Goal: Transaction & Acquisition: Purchase product/service

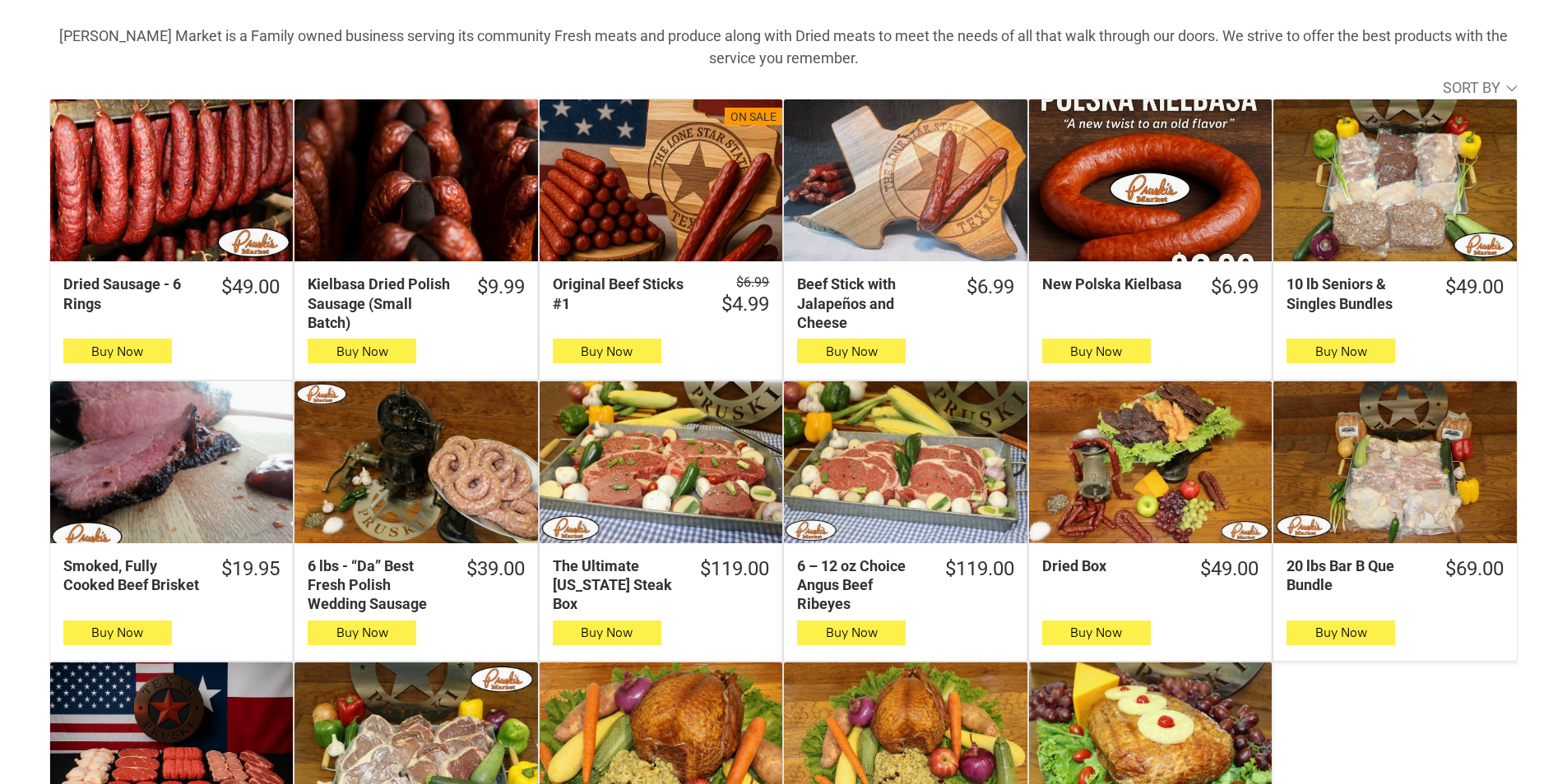
scroll to position [493, 0]
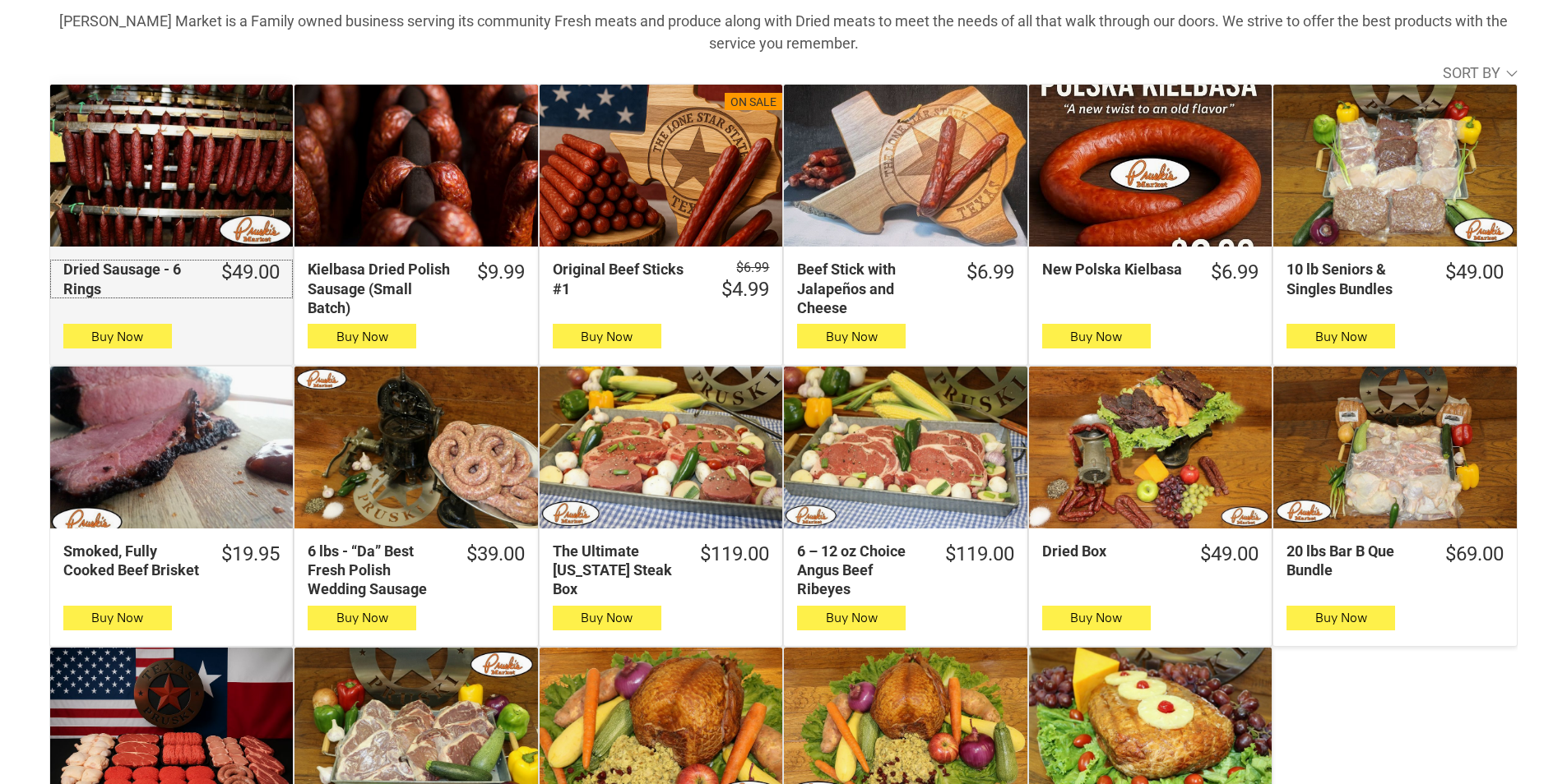
click at [146, 290] on div "Dried Sausage - 6 Rings" at bounding box center [131, 279] width 137 height 39
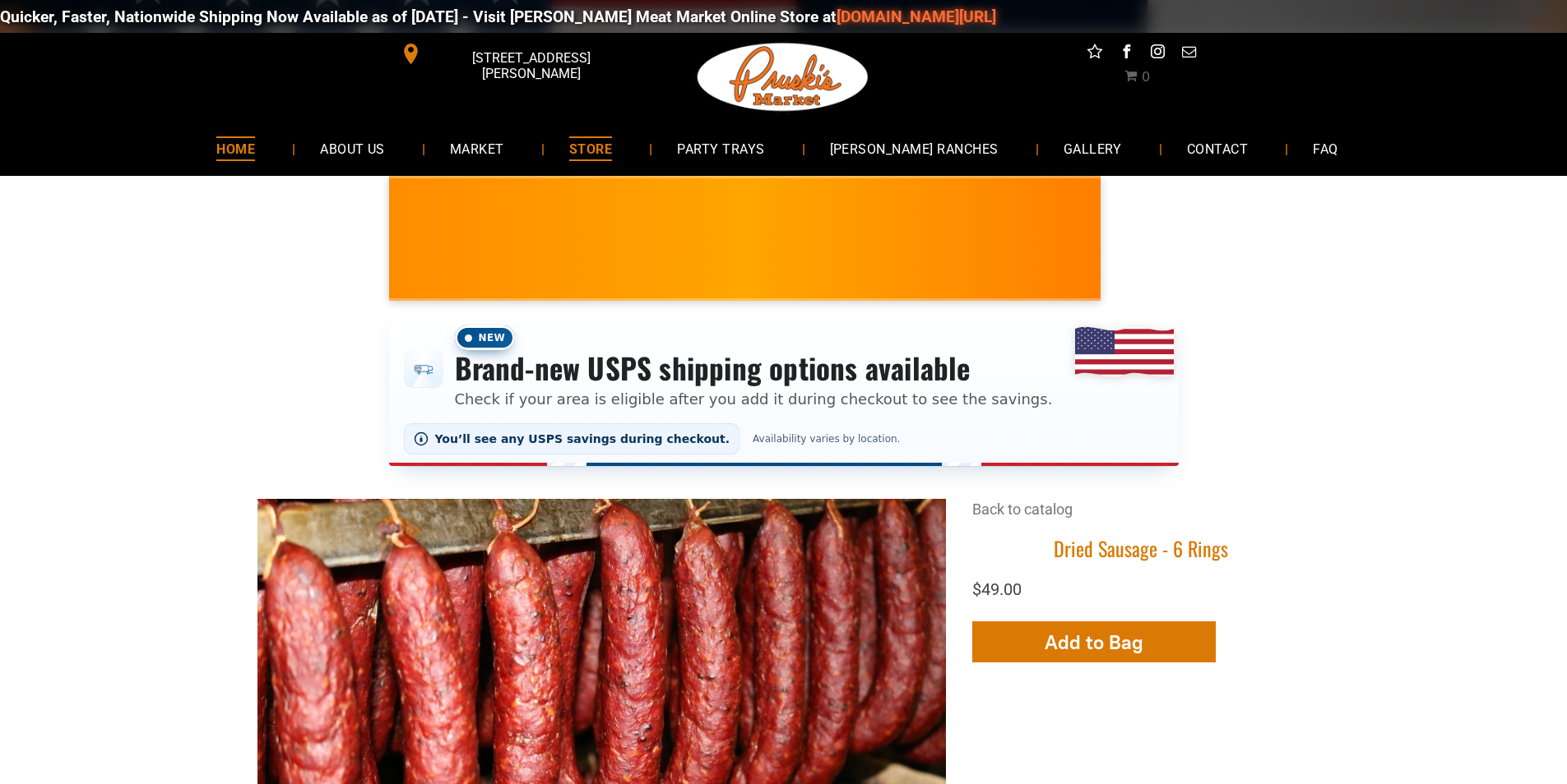
click at [267, 136] on link "HOME" at bounding box center [235, 149] width 88 height 44
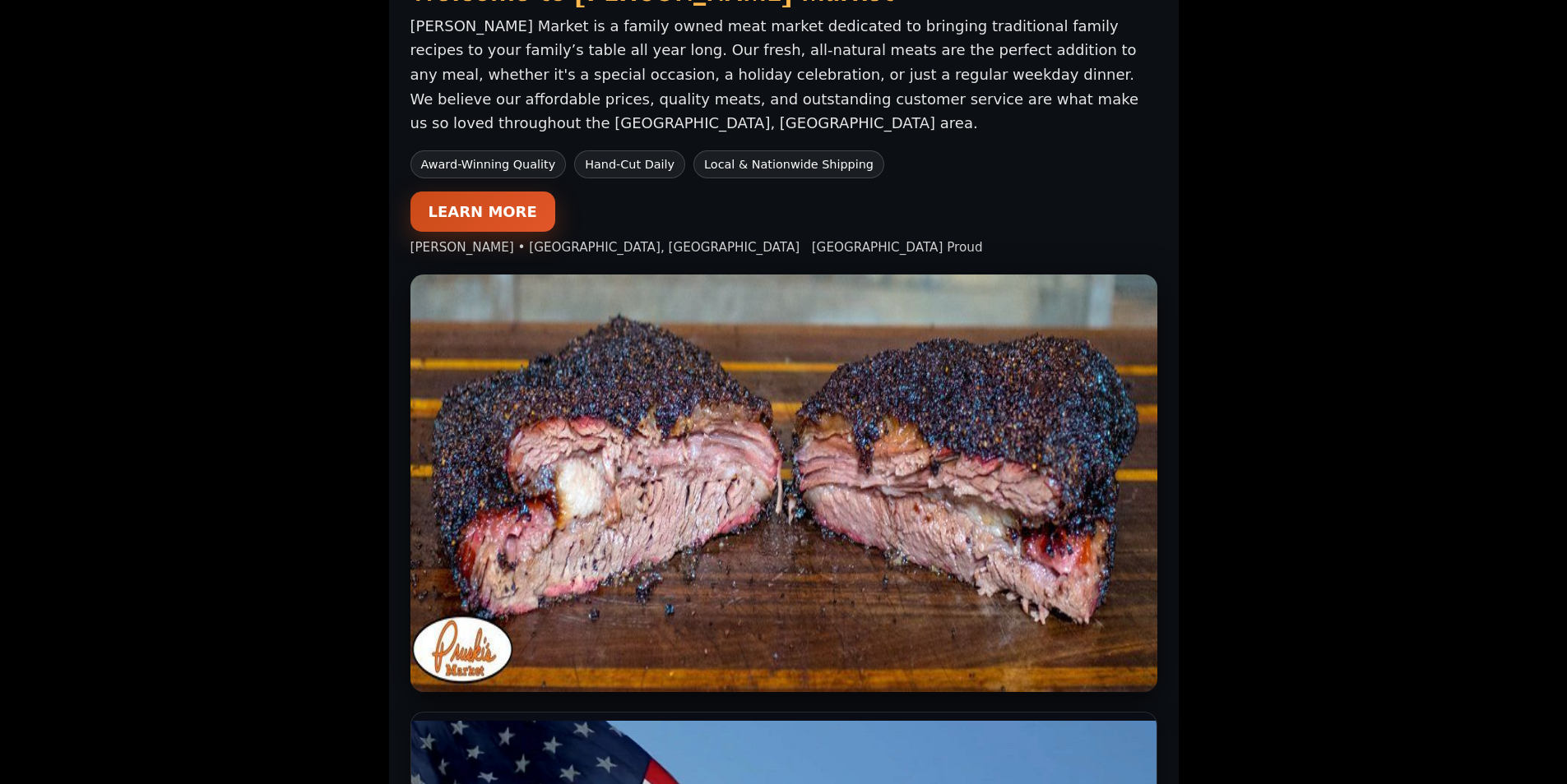
scroll to position [1069, 0]
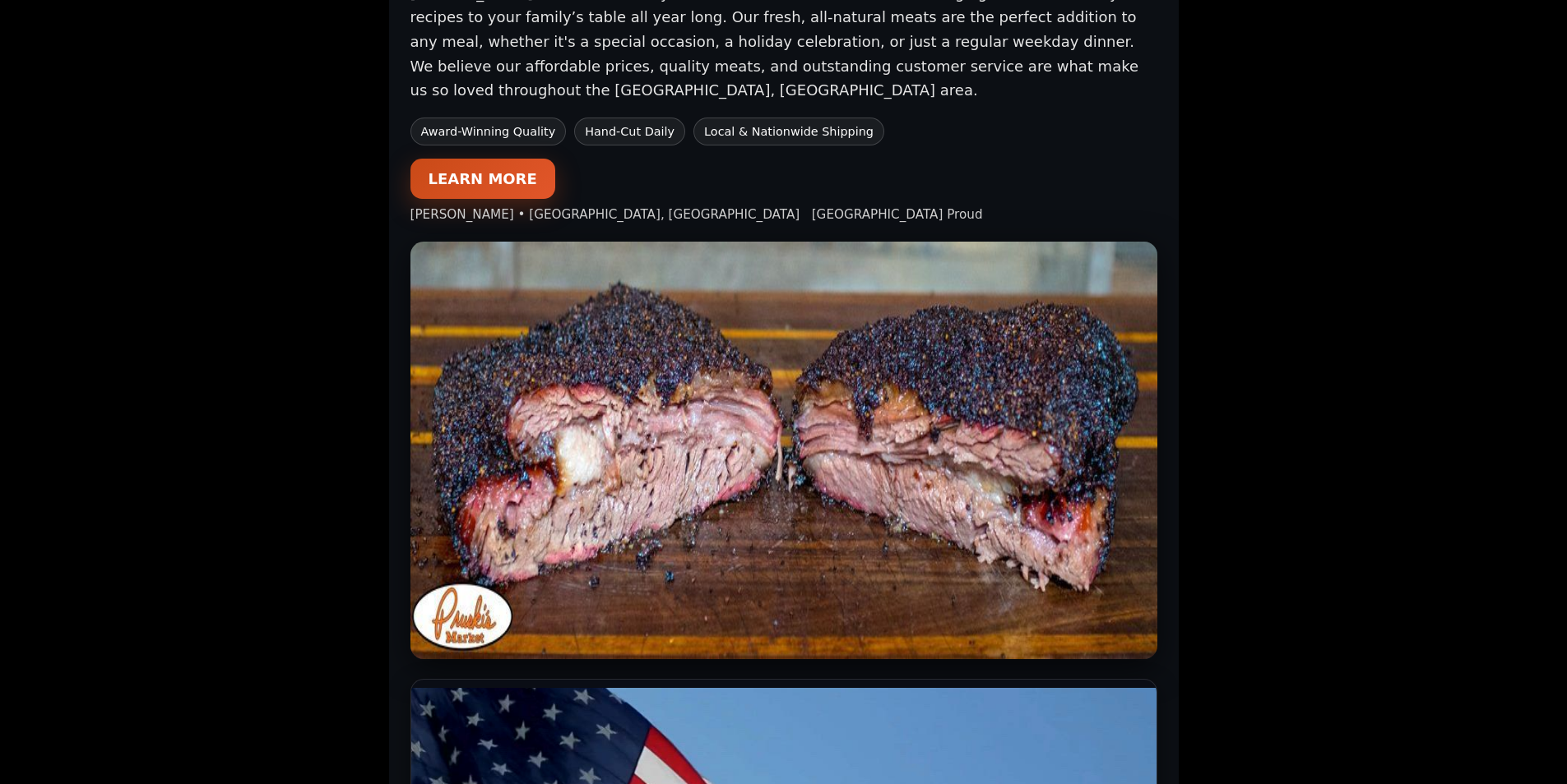
click at [536, 159] on link "LEARN MORE" at bounding box center [483, 179] width 145 height 40
